Goal: Task Accomplishment & Management: Manage account settings

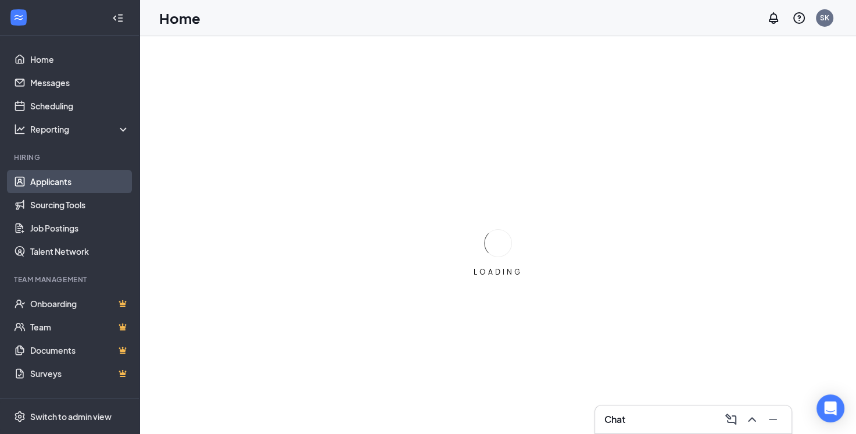
click at [62, 180] on link "Applicants" at bounding box center [79, 181] width 99 height 23
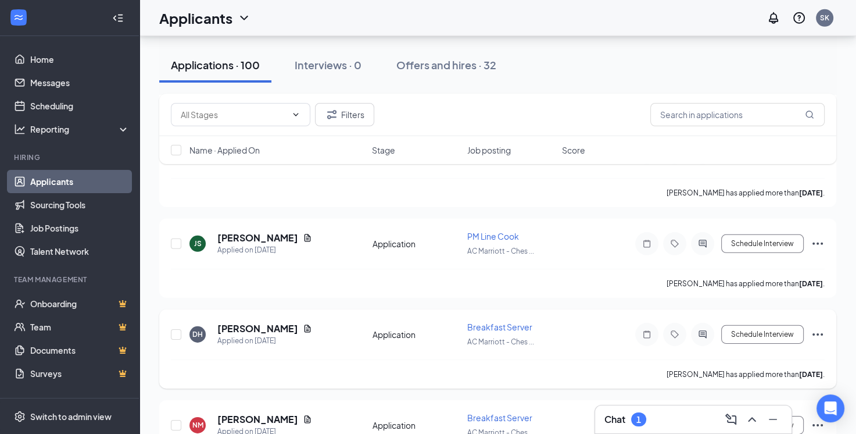
scroll to position [3430, 0]
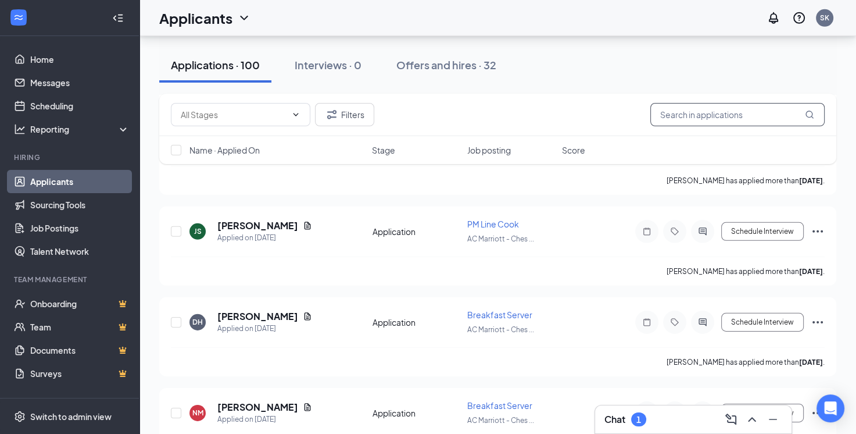
click at [699, 117] on input "text" at bounding box center [738, 114] width 174 height 23
type input "[PERSON_NAME]"
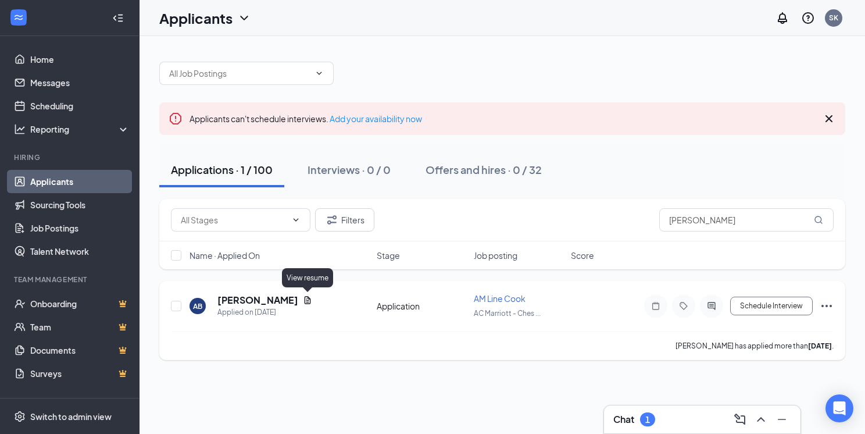
click at [308, 296] on icon "Document" at bounding box center [308, 300] width 6 height 8
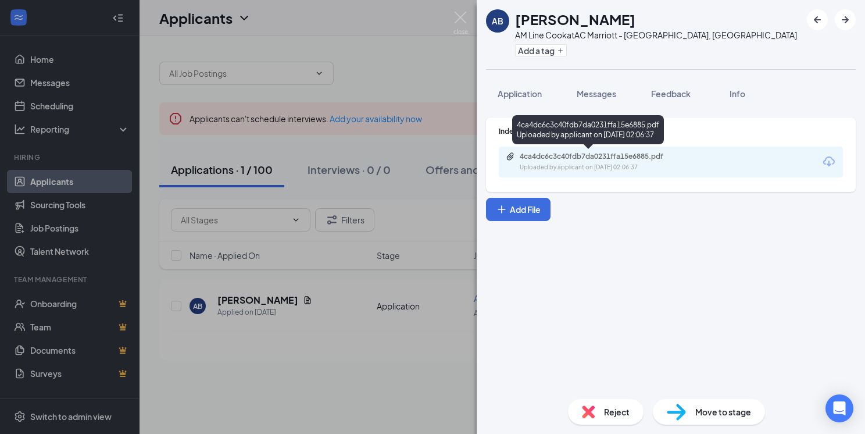
click at [598, 164] on div "Uploaded by applicant on [DATE] 02:06:37" at bounding box center [607, 167] width 174 height 9
